Goal: Task Accomplishment & Management: Manage account settings

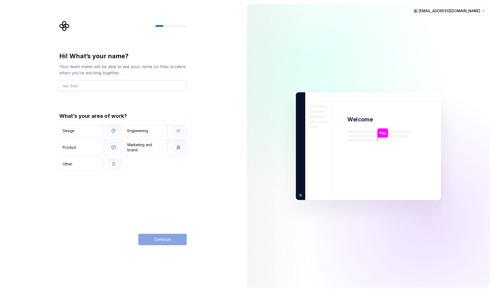
click at [122, 86] on input "text" at bounding box center [122, 85] width 127 height 11
type input "Arana"
click at [470, 10] on html "Hi! What’s your name? Your team mates will be able to see your name on their sc…" at bounding box center [247, 146] width 494 height 292
click at [441, 23] on div "Sign out" at bounding box center [456, 22] width 49 height 5
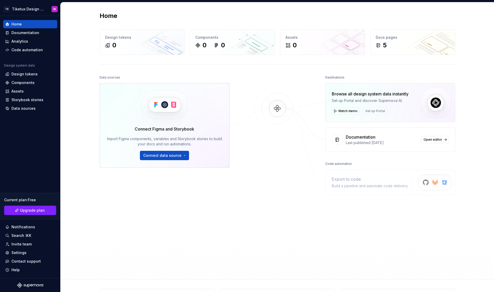
click at [167, 155] on span "Connect data source" at bounding box center [162, 155] width 38 height 5
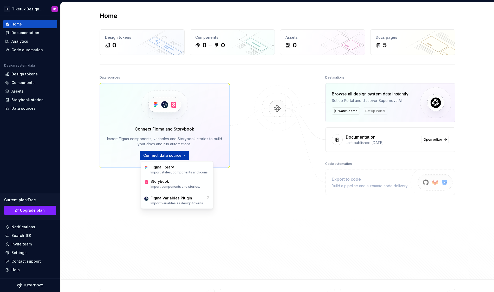
click at [183, 156] on button "Connect data source" at bounding box center [164, 155] width 49 height 9
click at [169, 156] on span "Connect data source" at bounding box center [162, 155] width 38 height 5
click at [192, 119] on img at bounding box center [165, 104] width 64 height 42
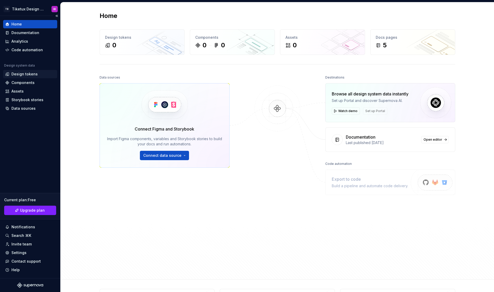
click at [29, 74] on div "Design tokens" at bounding box center [24, 74] width 26 height 5
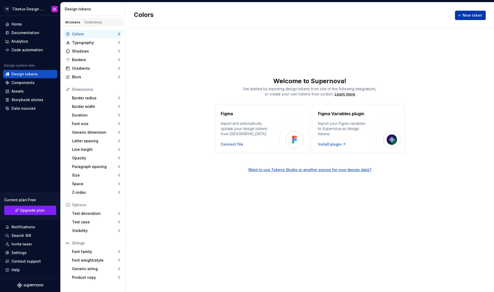
click at [467, 15] on span "New token" at bounding box center [473, 15] width 20 height 5
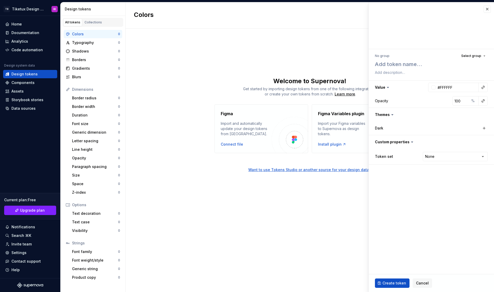
click at [308, 33] on div "Colors New token Welcome to Supernova! Get started by importing design tokens f…" at bounding box center [310, 147] width 369 height 290
click at [487, 8] on button "button" at bounding box center [487, 8] width 7 height 7
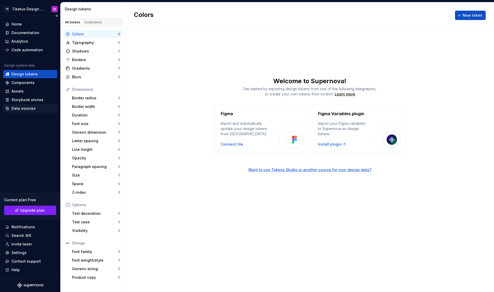
click at [27, 106] on div "Data sources" at bounding box center [23, 108] width 24 height 5
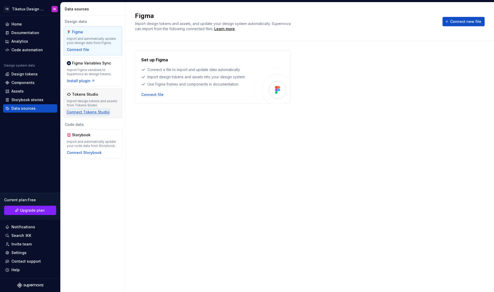
click at [96, 109] on div "Connect Tokens Studio" at bounding box center [88, 111] width 43 height 5
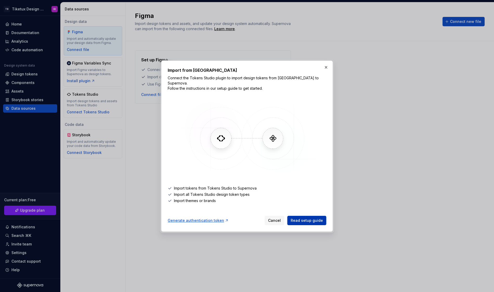
click at [302, 219] on span "Read setup guide" at bounding box center [307, 220] width 32 height 5
click at [206, 218] on div "Generate authentication token" at bounding box center [198, 220] width 61 height 5
click at [324, 69] on button "button" at bounding box center [325, 67] width 7 height 7
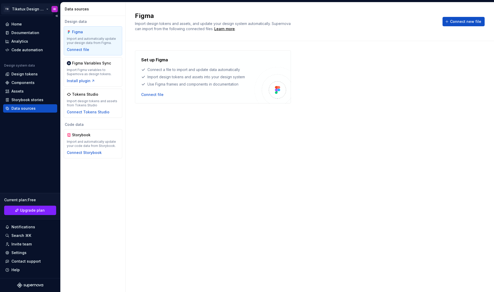
click at [28, 8] on html "TB Tiketux Design Guidelines IR Home Documentation Analytics Code automation De…" at bounding box center [247, 146] width 494 height 292
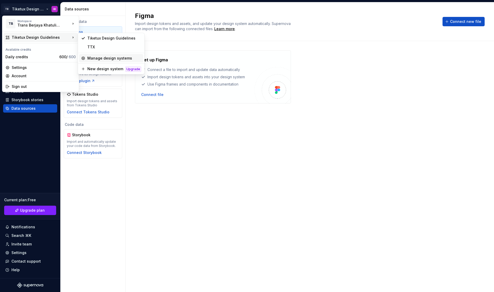
click at [97, 59] on div "Manage design systems" at bounding box center [114, 58] width 54 height 5
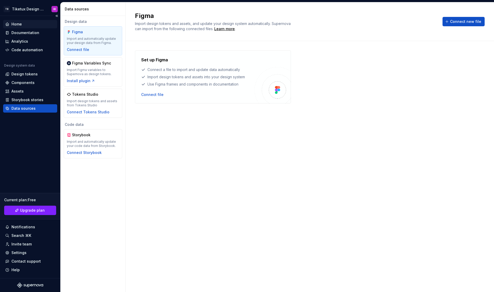
click at [19, 26] on div "Home" at bounding box center [16, 24] width 10 height 5
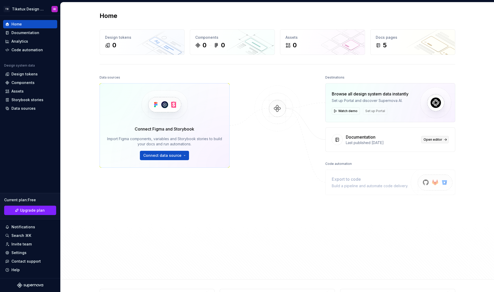
click at [435, 141] on span "Open editor" at bounding box center [433, 140] width 19 height 4
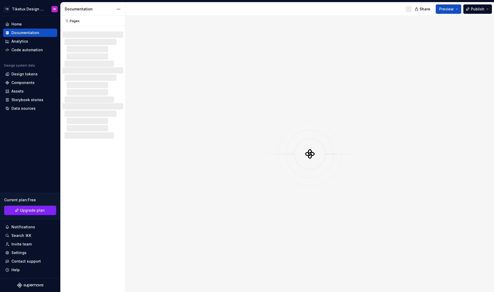
type textarea "*"
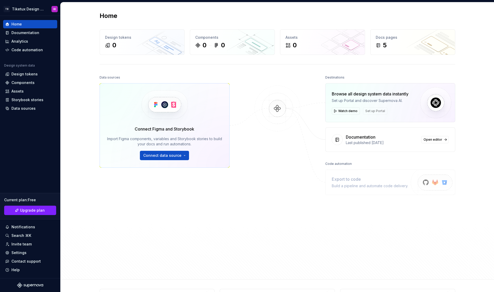
click at [82, 53] on div "Home Design tokens 0 Components 0 0 Assets 0 Docs pages 5 Data sources Connect …" at bounding box center [278, 140] width 434 height 277
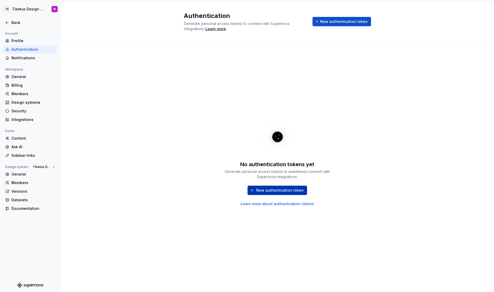
click at [282, 187] on button "New authentication token" at bounding box center [278, 190] width 60 height 9
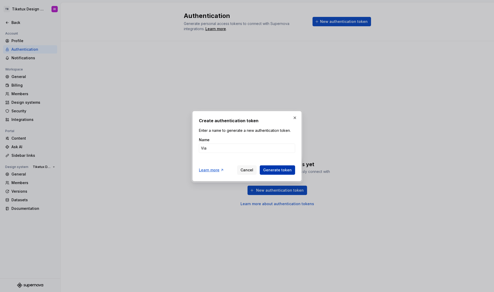
type input "Via"
click at [273, 169] on span "Generate token" at bounding box center [277, 169] width 29 height 5
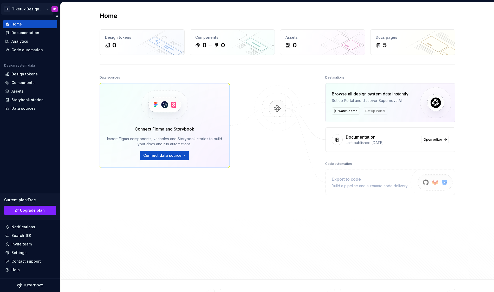
click at [23, 10] on html "TB Tiketux Design Guidelines IR Home Documentation Analytics Code automation De…" at bounding box center [247, 146] width 494 height 292
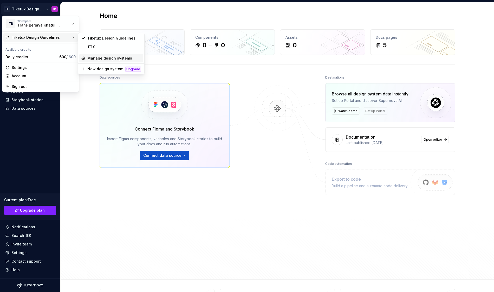
click at [95, 57] on div "Manage design systems" at bounding box center [114, 58] width 54 height 5
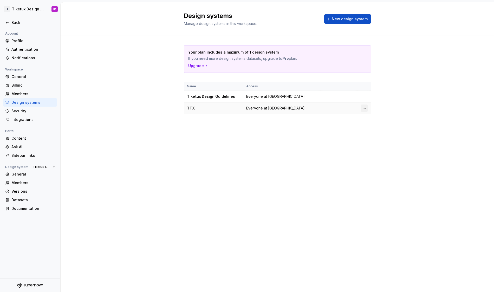
click at [363, 108] on html "TB Tiketux Design Guidelines IR Back Account Profile Authentication Notificatio…" at bounding box center [247, 146] width 494 height 292
click at [375, 126] on div "Design system settings" at bounding box center [394, 126] width 49 height 5
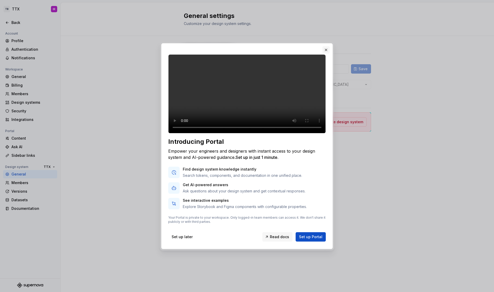
click at [326, 46] on button "button" at bounding box center [325, 49] width 7 height 7
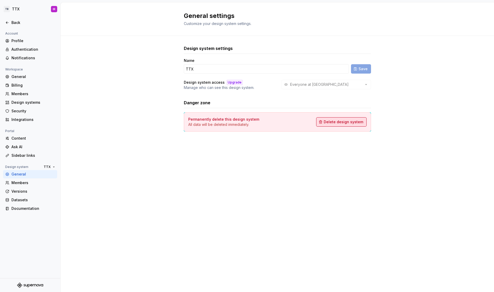
click at [337, 121] on span "Delete design system" at bounding box center [344, 121] width 40 height 5
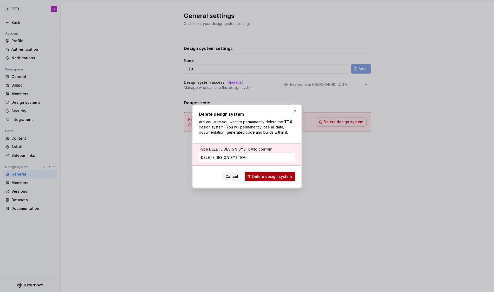
type input "DELETE DESIGN SYSTEM"
click at [286, 176] on span "Delete design system" at bounding box center [272, 176] width 40 height 5
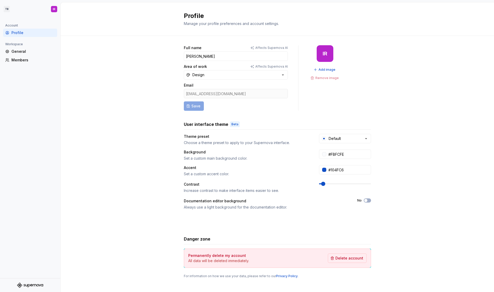
scroll to position [6, 0]
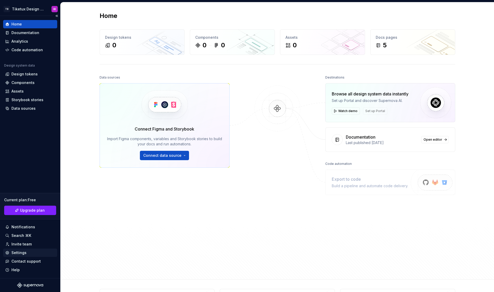
click at [19, 255] on div "Settings" at bounding box center [18, 252] width 15 height 5
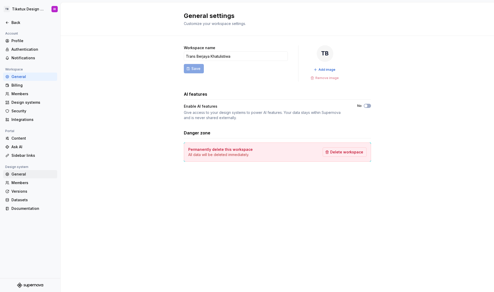
click at [24, 172] on div "General" at bounding box center [33, 174] width 44 height 5
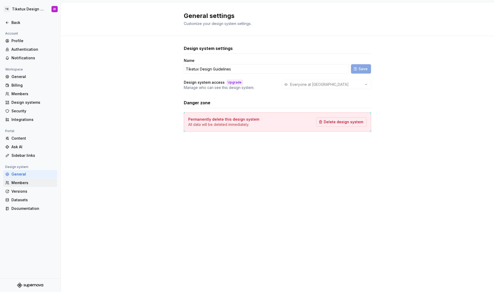
click at [22, 183] on div "Members" at bounding box center [33, 182] width 44 height 5
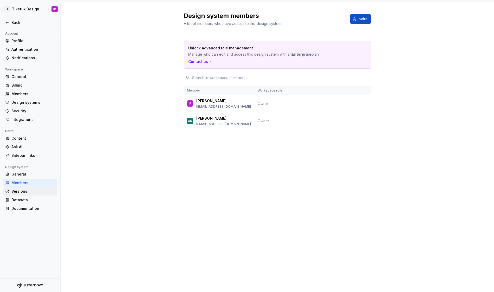
click at [22, 192] on div "Versions" at bounding box center [33, 191] width 44 height 5
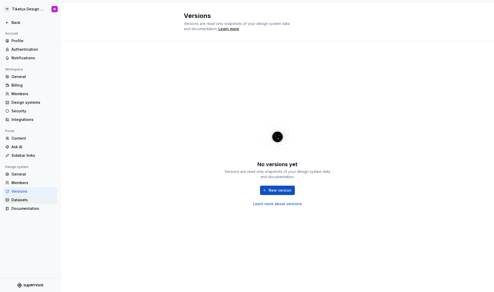
click at [21, 198] on div "Datasets" at bounding box center [33, 199] width 44 height 5
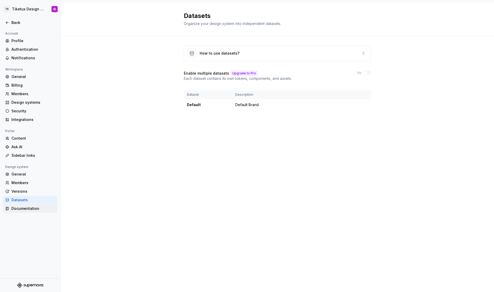
click at [27, 208] on div "Documentation" at bounding box center [33, 208] width 44 height 5
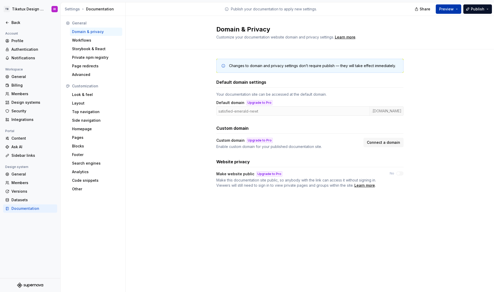
click at [450, 9] on span "Preview" at bounding box center [446, 9] width 15 height 5
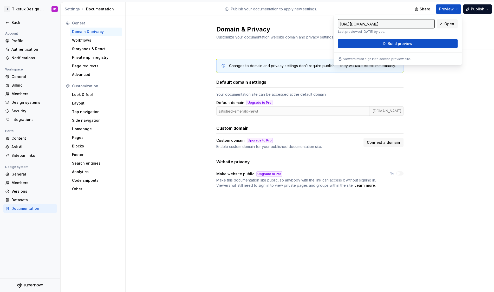
click at [160, 69] on div "Changes to domain and privacy settings don’t require publish — they will take e…" at bounding box center [310, 128] width 369 height 158
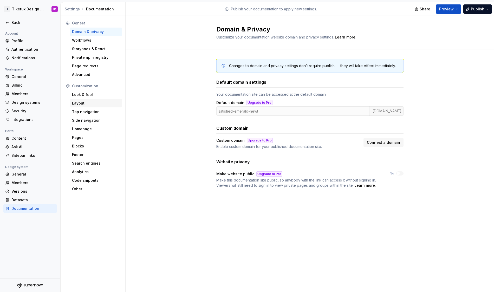
click at [84, 107] on div "Layout" at bounding box center [96, 103] width 52 height 8
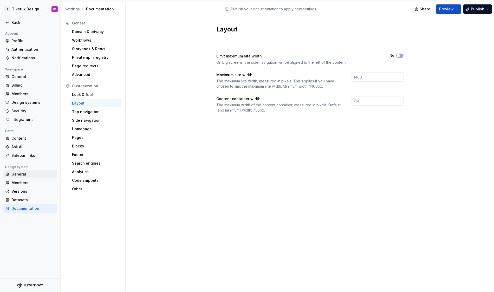
click at [23, 174] on div "General" at bounding box center [33, 174] width 44 height 5
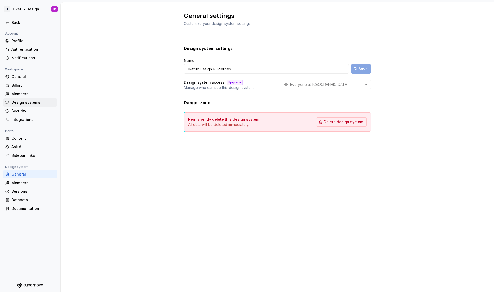
click at [23, 101] on div "Design systems" at bounding box center [33, 102] width 44 height 5
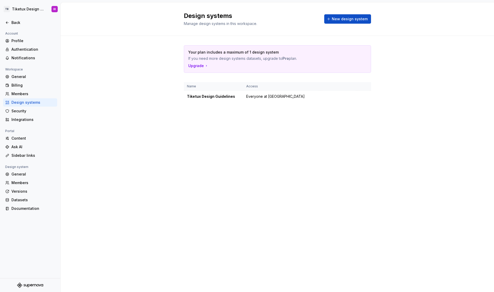
click at [362, 14] on div "Design systems Manage design systems in this workspace. New design system" at bounding box center [277, 19] width 187 height 15
click at [355, 18] on span "New design system" at bounding box center [350, 18] width 36 height 5
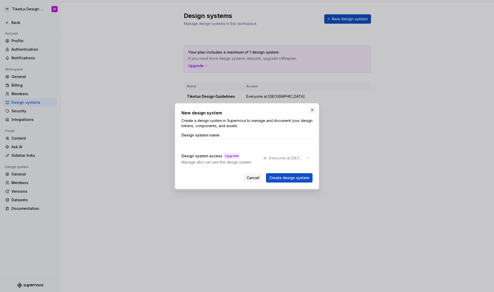
click at [312, 111] on button "button" at bounding box center [312, 109] width 7 height 7
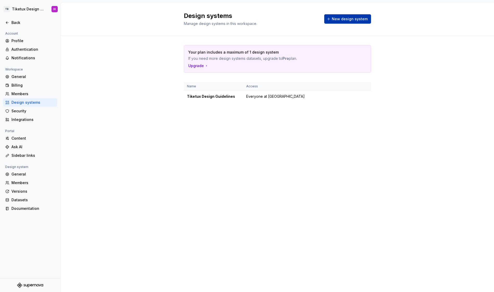
click at [354, 22] on button "New design system" at bounding box center [347, 18] width 47 height 9
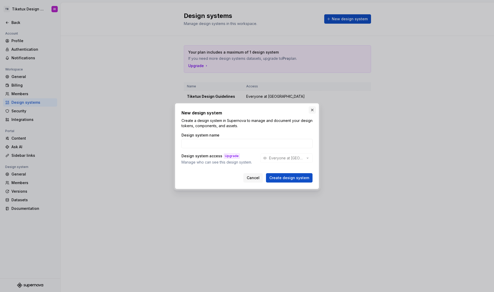
click at [312, 111] on button "button" at bounding box center [312, 109] width 7 height 7
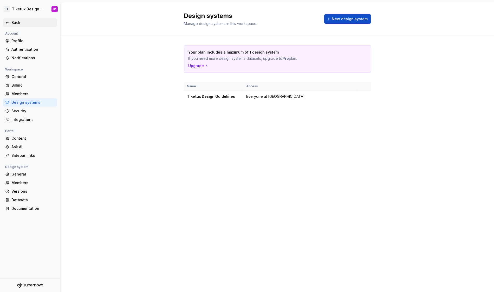
click at [20, 26] on div "Back" at bounding box center [30, 22] width 54 height 8
